Goal: Information Seeking & Learning: Learn about a topic

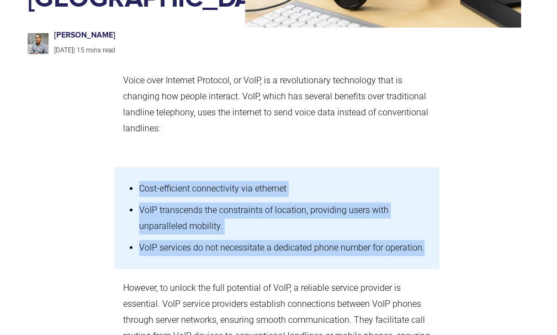
drag, startPoint x: 140, startPoint y: 145, endPoint x: 443, endPoint y: 217, distance: 311.3
click at [443, 217] on div "Cost-efficient connectivity via ethernet VoIP transcends the constraints of loc…" at bounding box center [279, 218] width 530 height 102
click at [311, 243] on span "VoIP services do not necessitate a dedicated phone number for operation." at bounding box center [282, 248] width 286 height 10
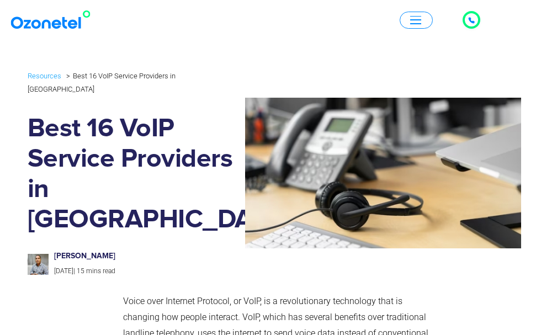
click at [471, 18] on icon at bounding box center [472, 21] width 6 height 6
click at [467, 18] on div at bounding box center [471, 19] width 13 height 13
click at [414, 22] on span "button" at bounding box center [416, 20] width 11 height 8
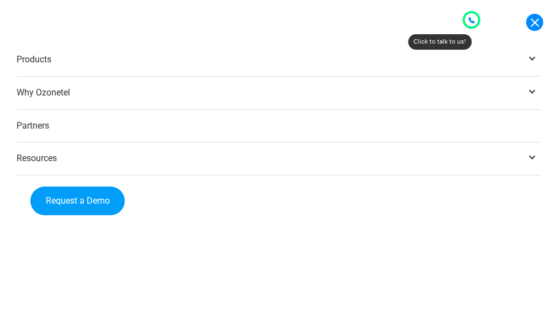
click at [472, 20] on icon at bounding box center [472, 20] width 7 height 7
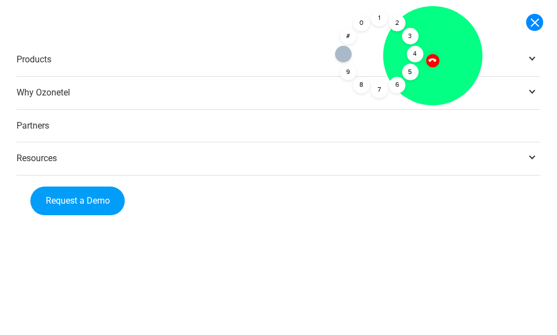
click at [438, 69] on div at bounding box center [432, 55] width 99 height 99
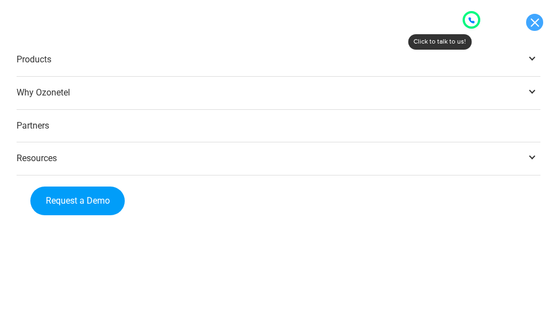
click at [538, 20] on link at bounding box center [535, 22] width 17 height 17
